Goal: Task Accomplishment & Management: Manage account settings

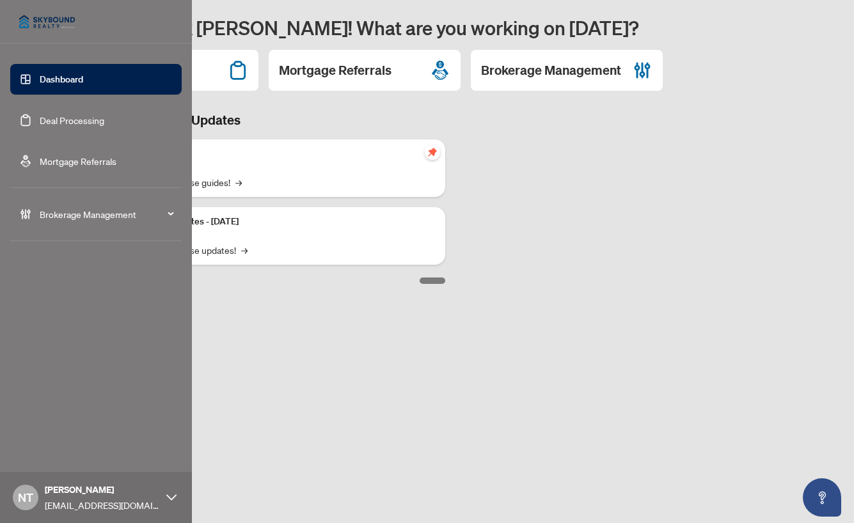
click at [47, 217] on span "Brokerage Management" at bounding box center [106, 214] width 133 height 14
click at [61, 81] on link "Dashboard" at bounding box center [61, 80] width 43 height 12
click at [53, 120] on link "Deal Processing" at bounding box center [72, 121] width 65 height 12
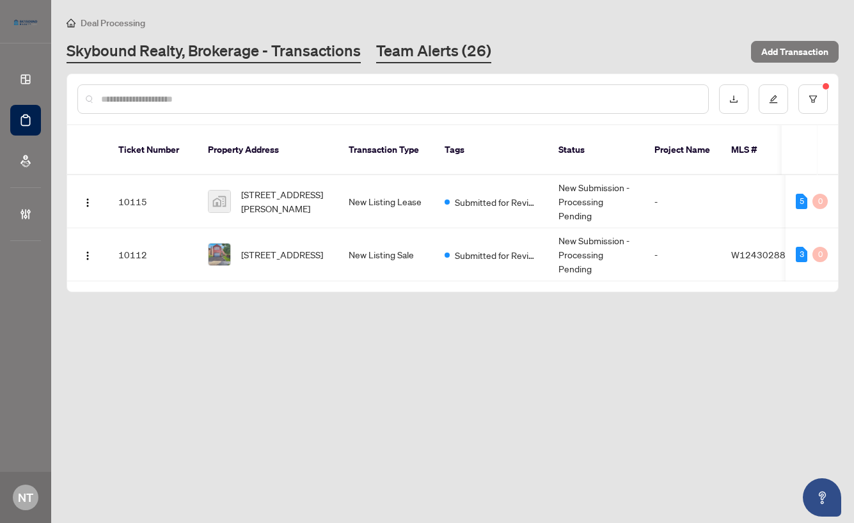
click at [426, 51] on link "Team Alerts (26)" at bounding box center [433, 51] width 115 height 23
